Goal: Task Accomplishment & Management: Complete application form

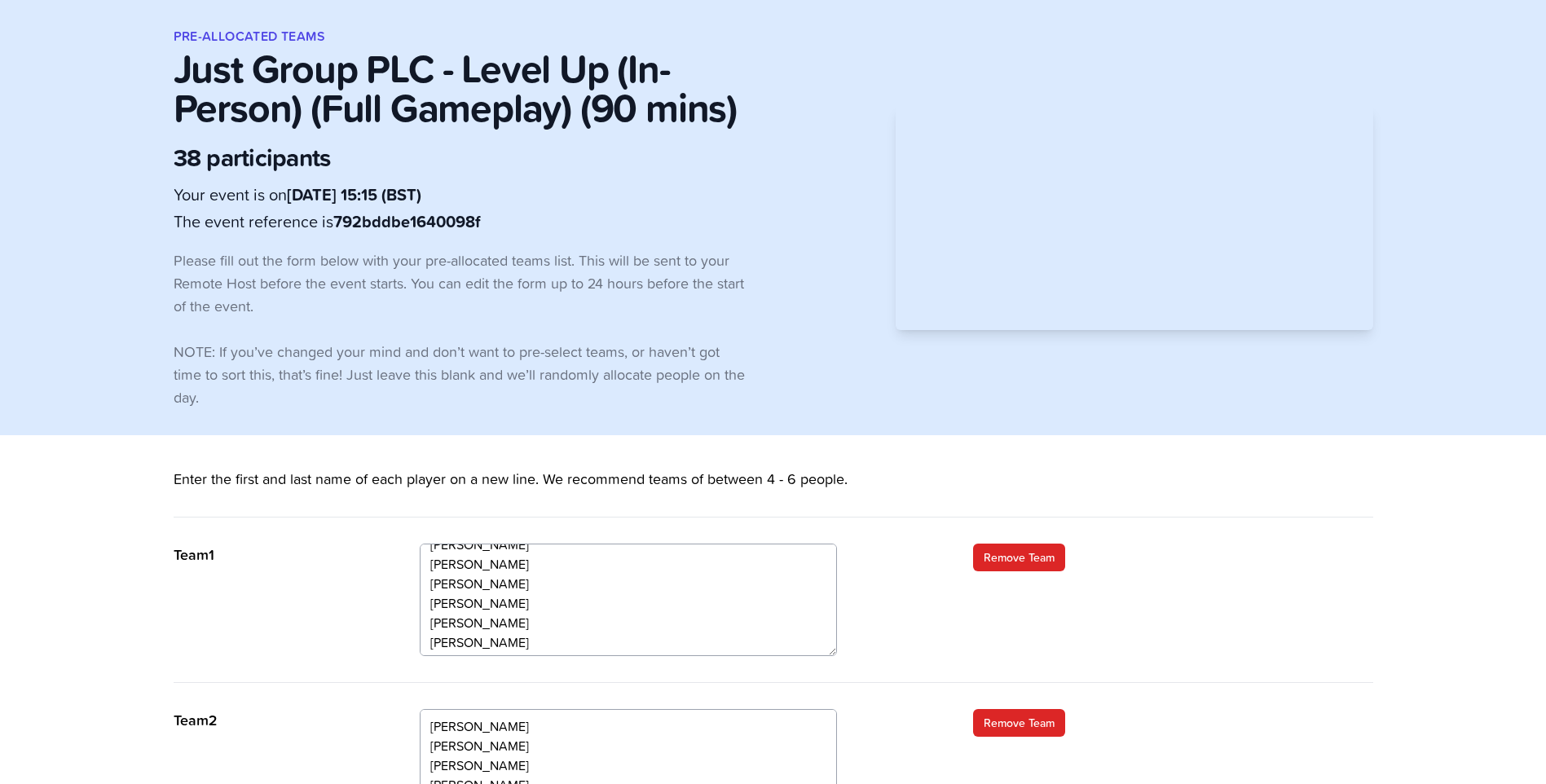
scroll to position [20, 0]
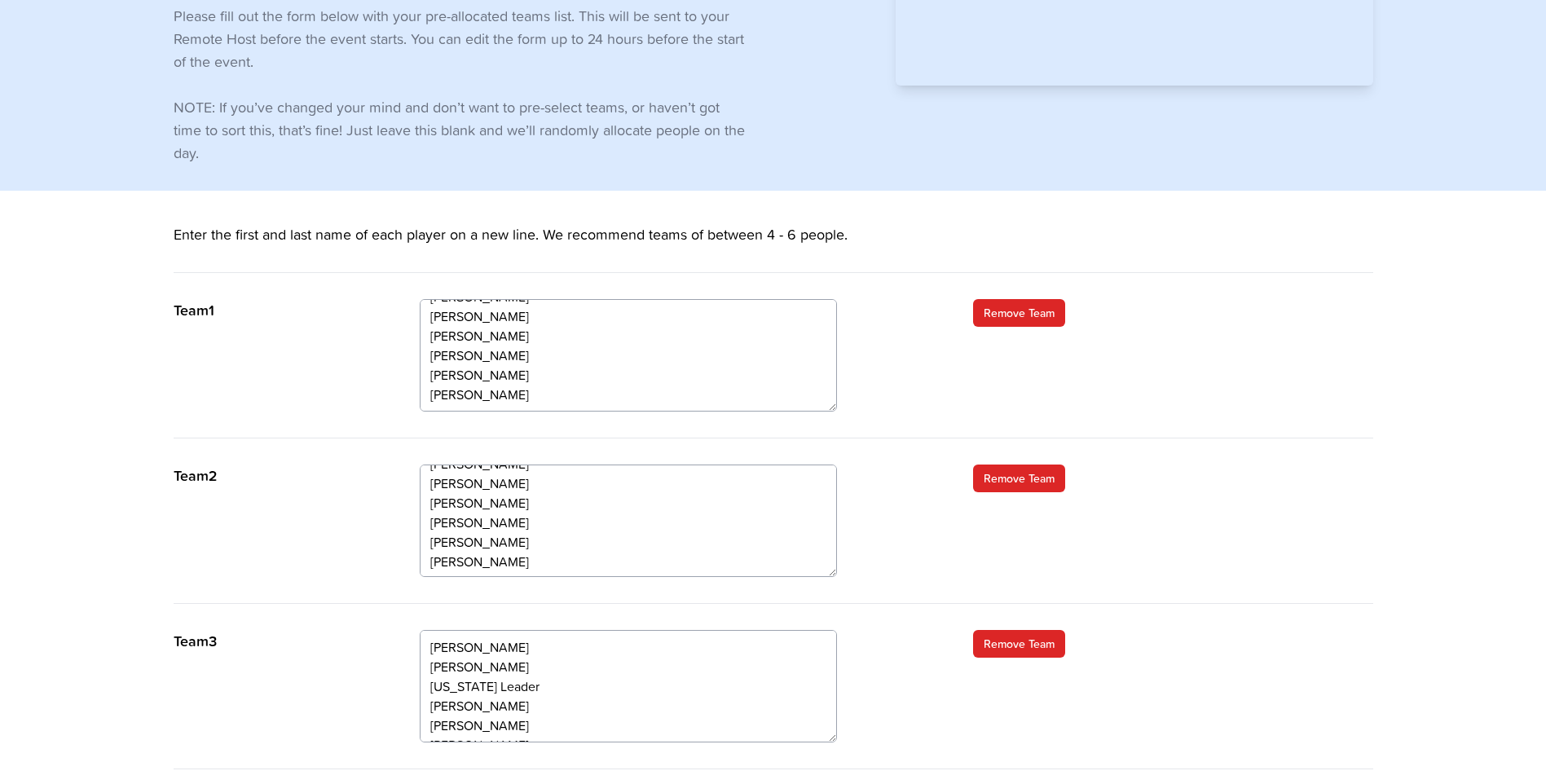
scroll to position [20, 0]
drag, startPoint x: 514, startPoint y: 560, endPoint x: 421, endPoint y: 560, distance: 93.0
click at [421, 560] on textarea "Elina Ivaker Viraj Patel Christine Dyer Luisa Molyneux Scarlett Fry Natalie Dav…" at bounding box center [628, 521] width 417 height 112
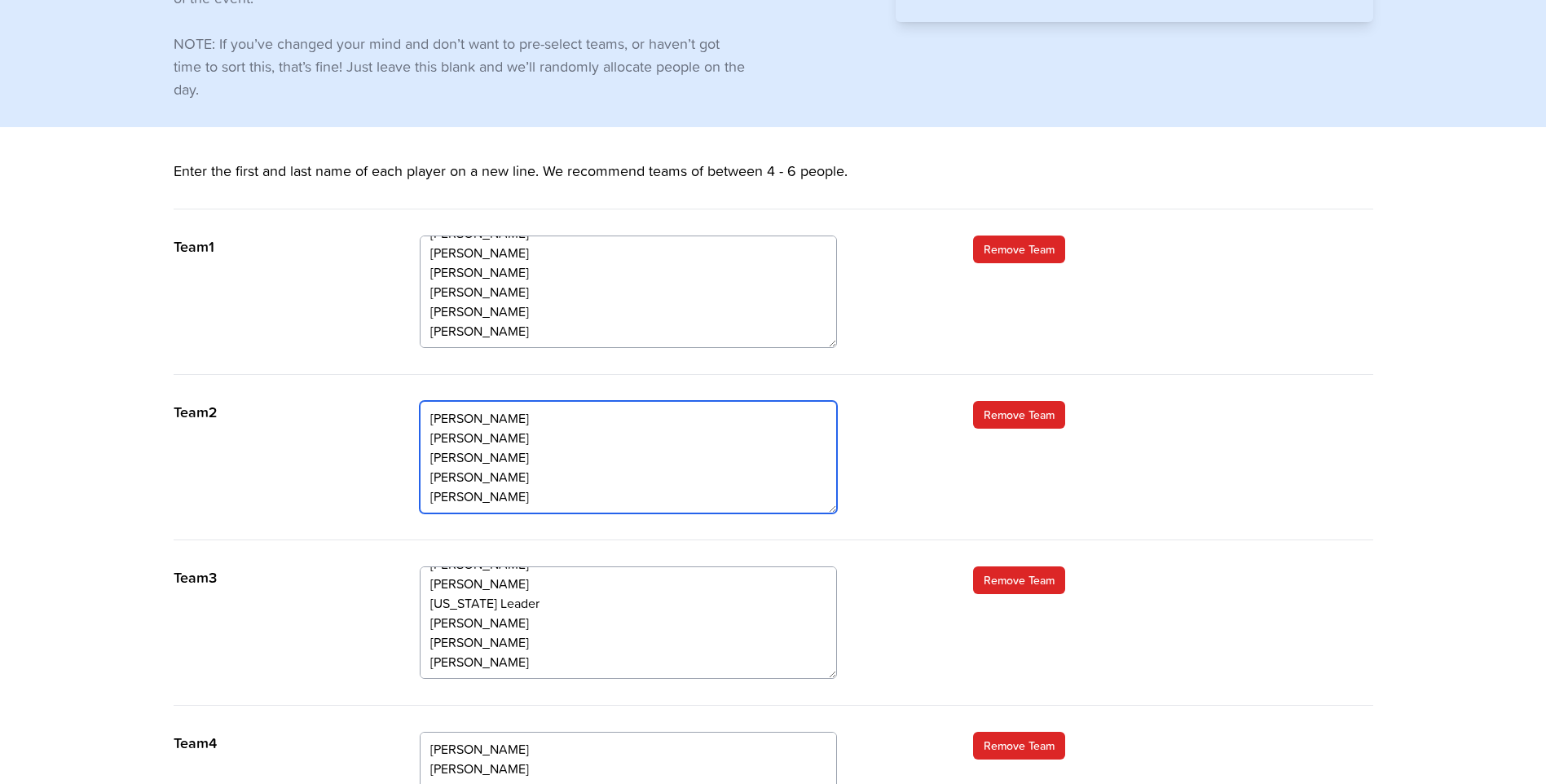
scroll to position [408, 0]
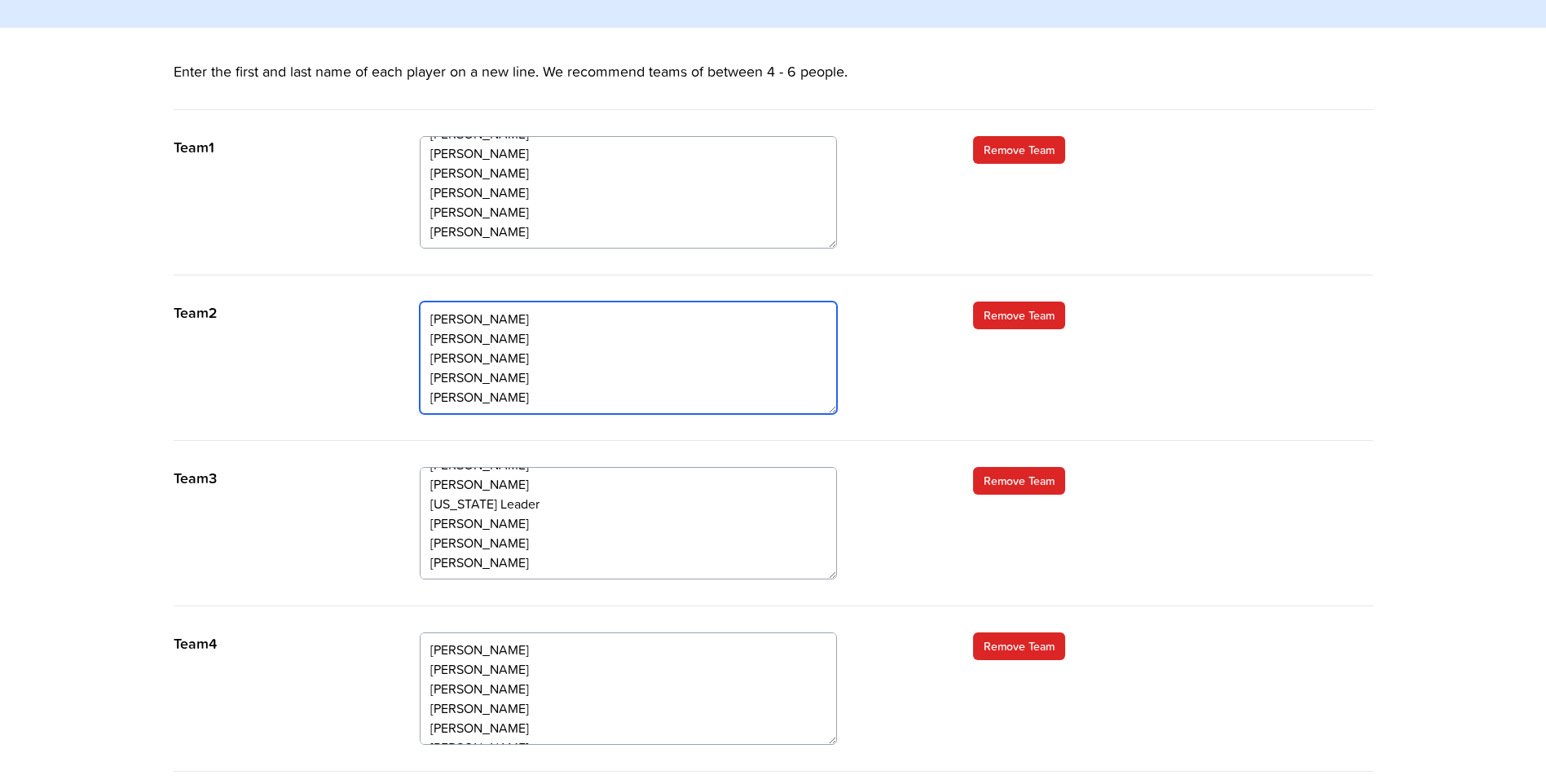
type textarea "Elina Ivaker Viraj Patel Christine Dyer Luisa Molyneux Scarlett Fry"
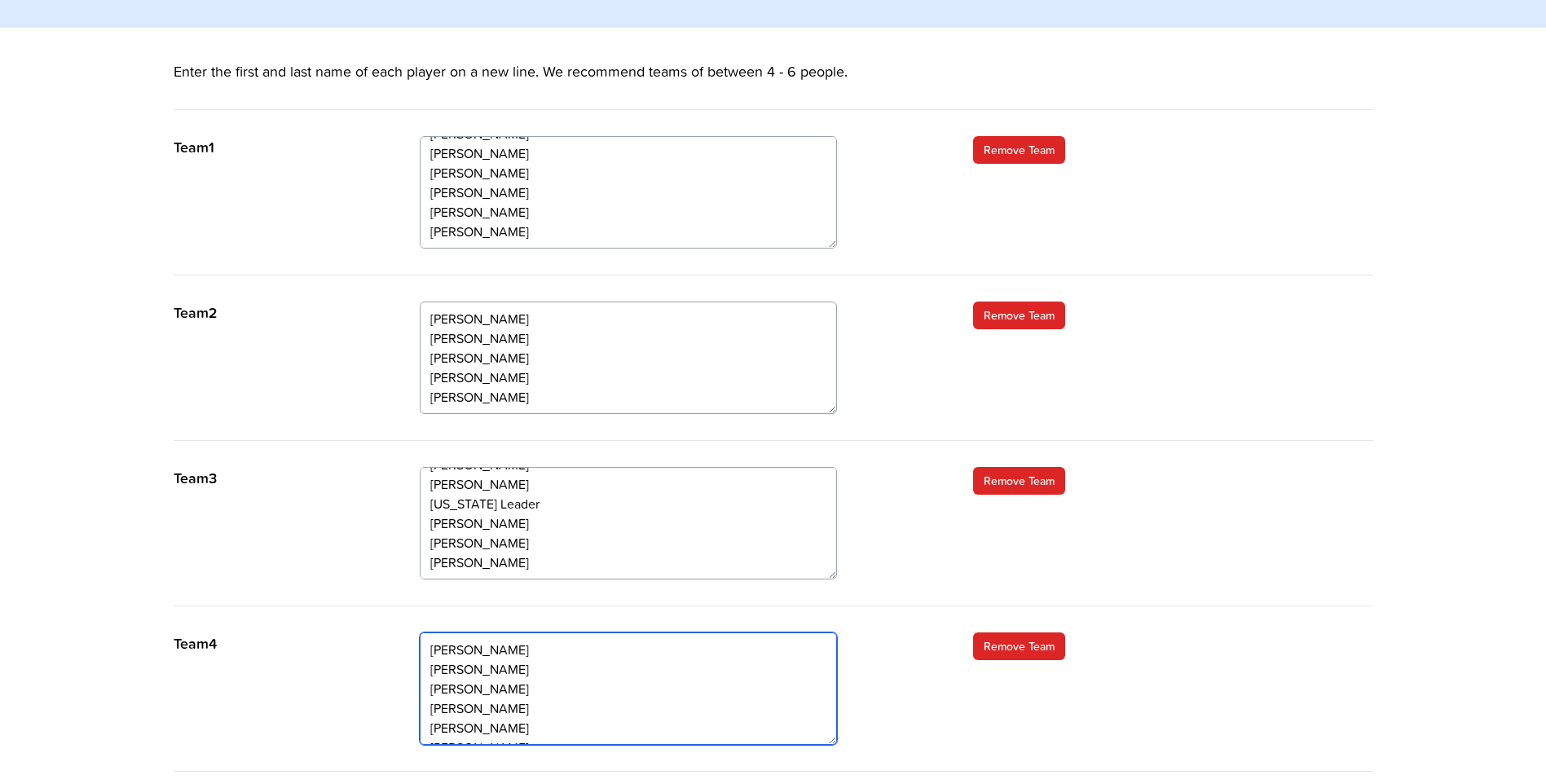
drag, startPoint x: 499, startPoint y: 670, endPoint x: 432, endPoint y: 670, distance: 67.0
click at [432, 670] on textarea "Kira Knight Leigh Hunt Jodie Law Diane Jamieson Marie Massey Paul Mills" at bounding box center [628, 689] width 417 height 112
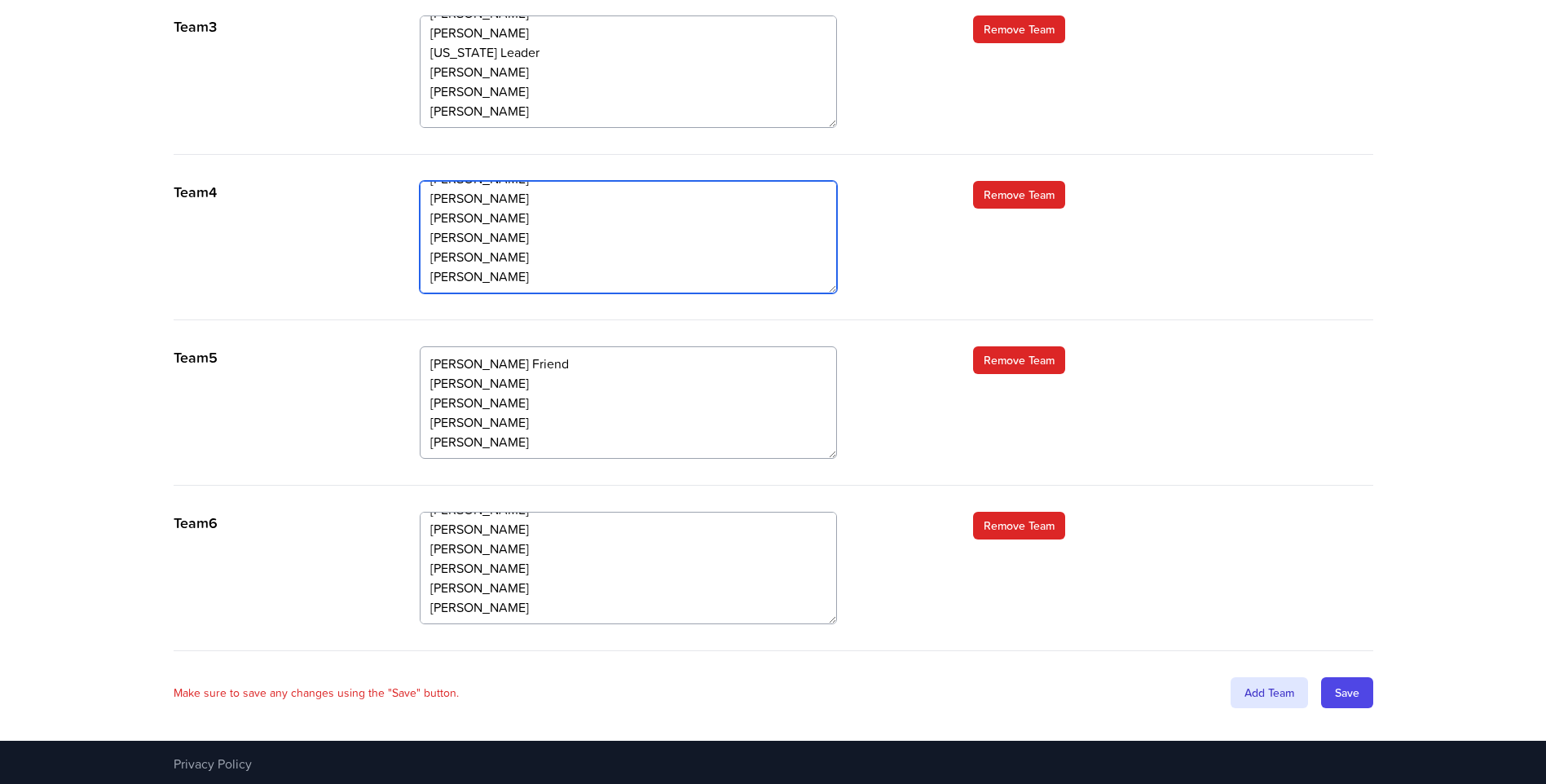
scroll to position [861, 0]
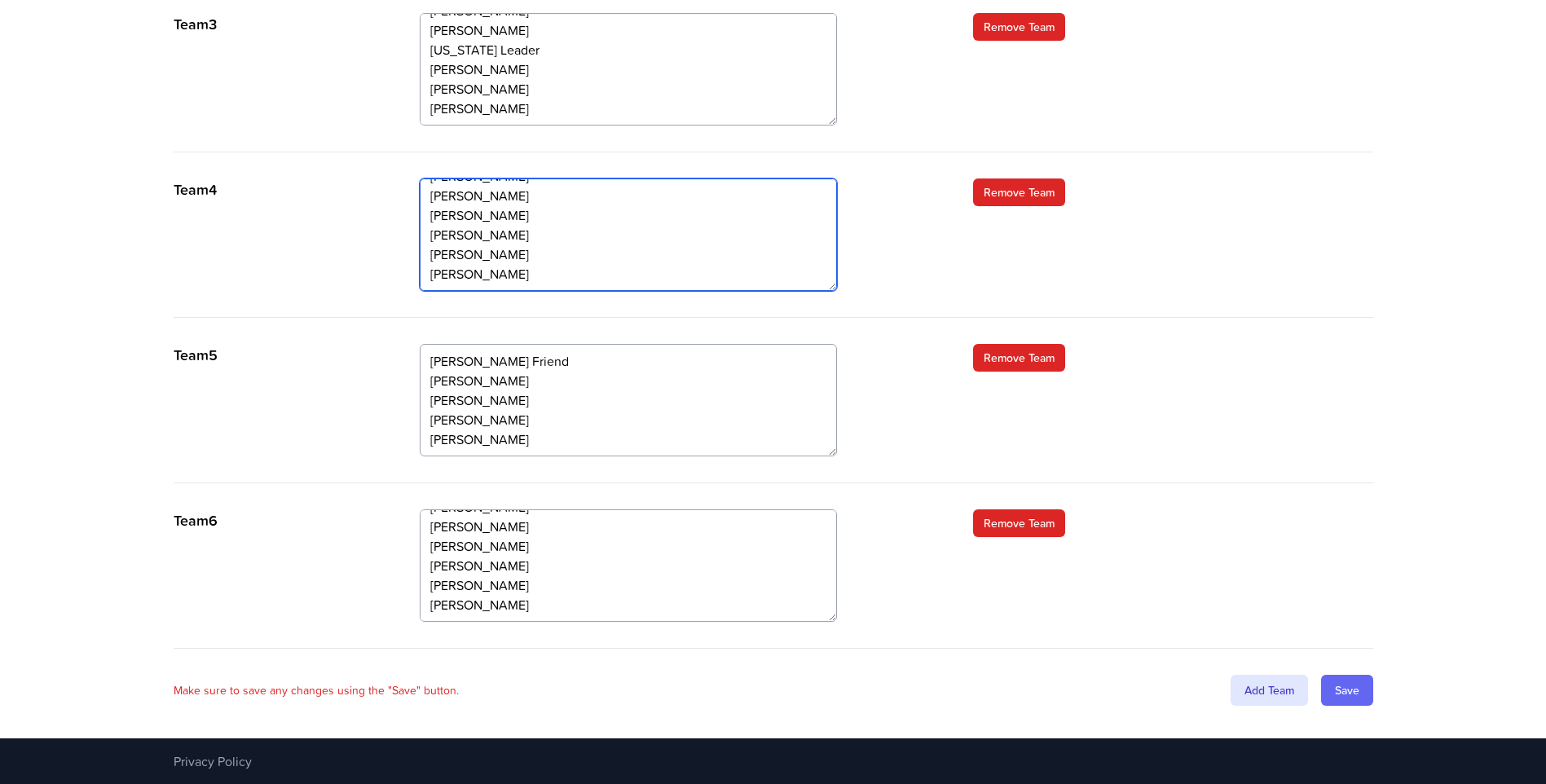
type textarea "Kira Knight Natalie Davis Carlo Knupp Diane Jamieson Marie Massey Paul Mills"
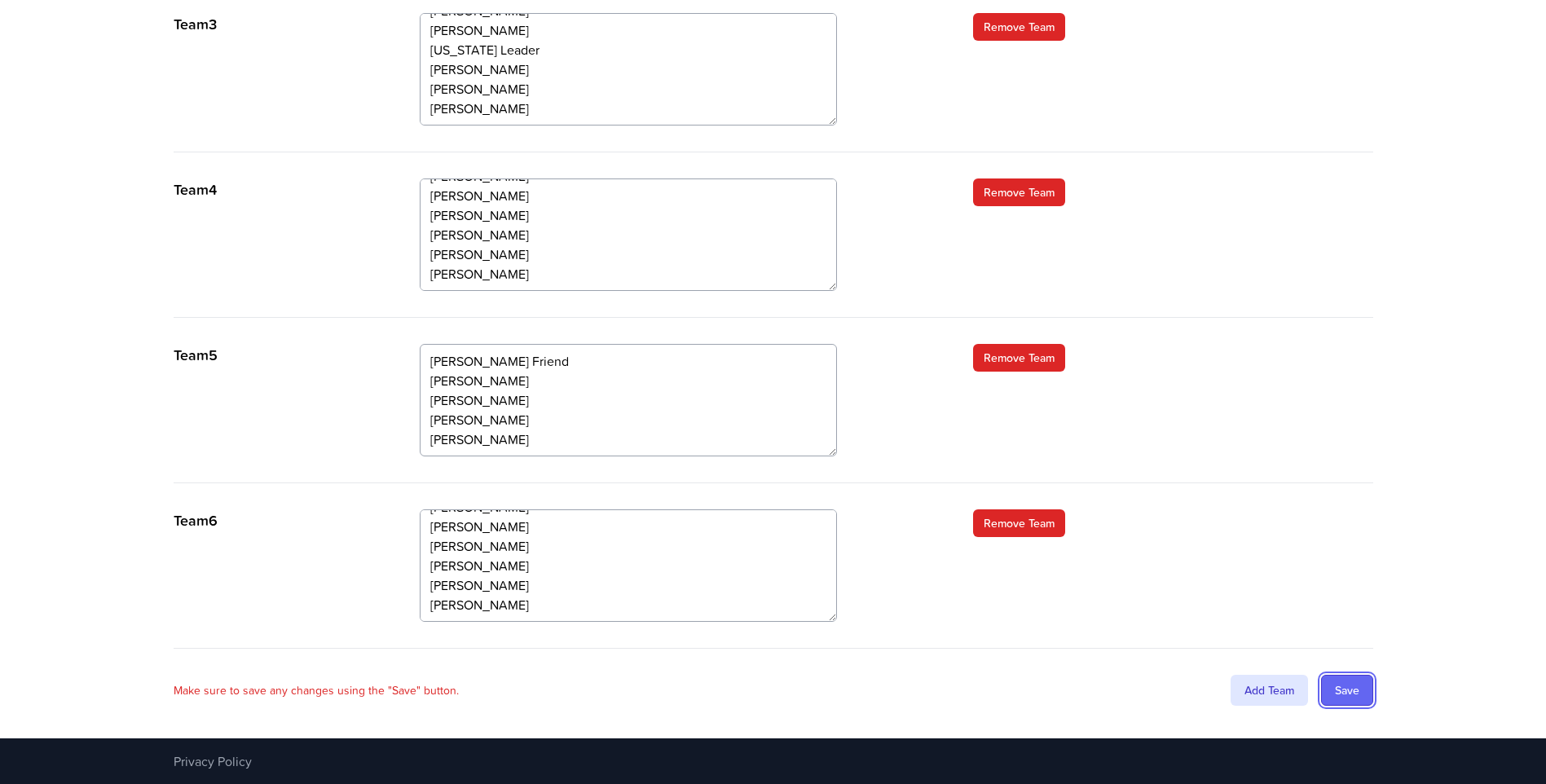
click at [1334, 693] on input "Save" at bounding box center [1346, 690] width 52 height 31
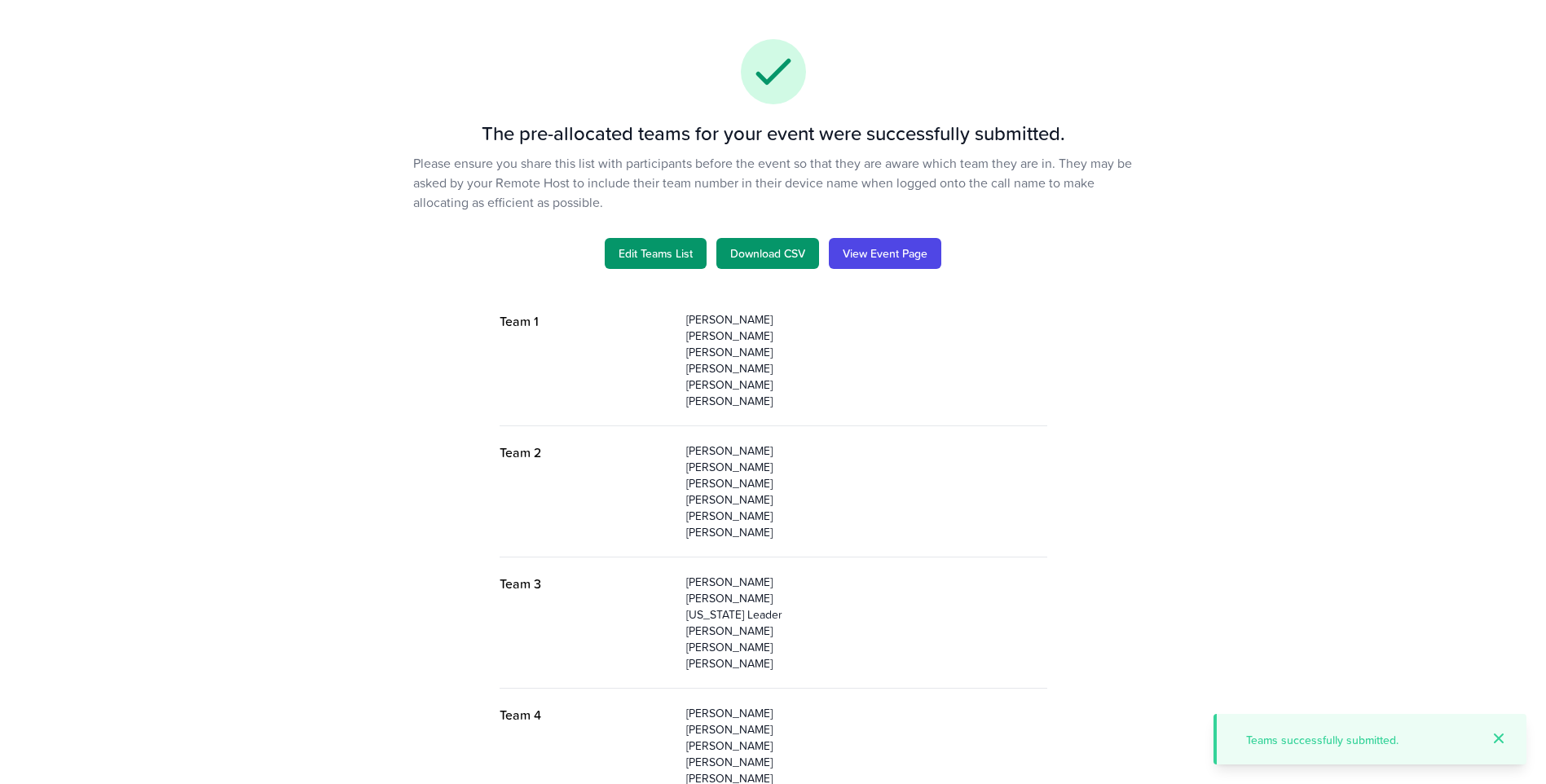
scroll to position [82, 0]
